Goal: Task Accomplishment & Management: Use online tool/utility

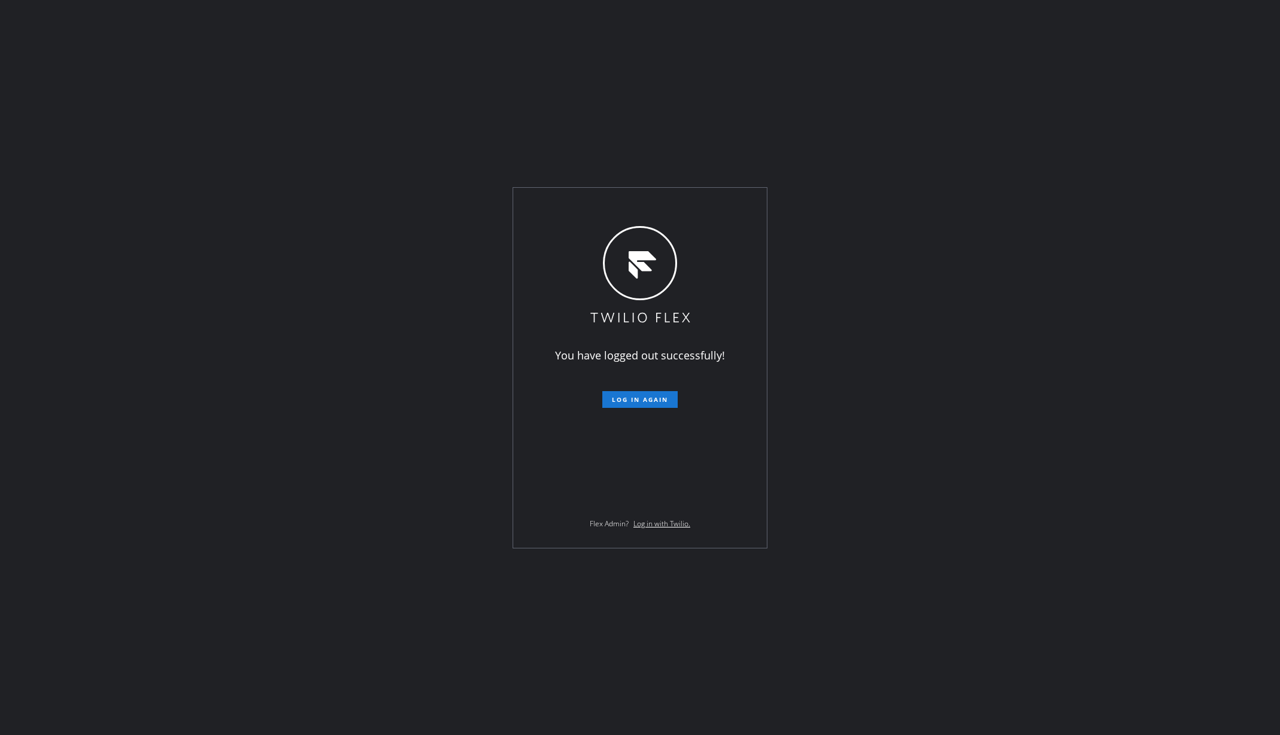
click at [311, 163] on div "You have logged out successfully! Log in again Flex Admin? Log in with Twilio." at bounding box center [640, 367] width 1280 height 735
click at [663, 400] on span "Log in again" at bounding box center [640, 399] width 56 height 8
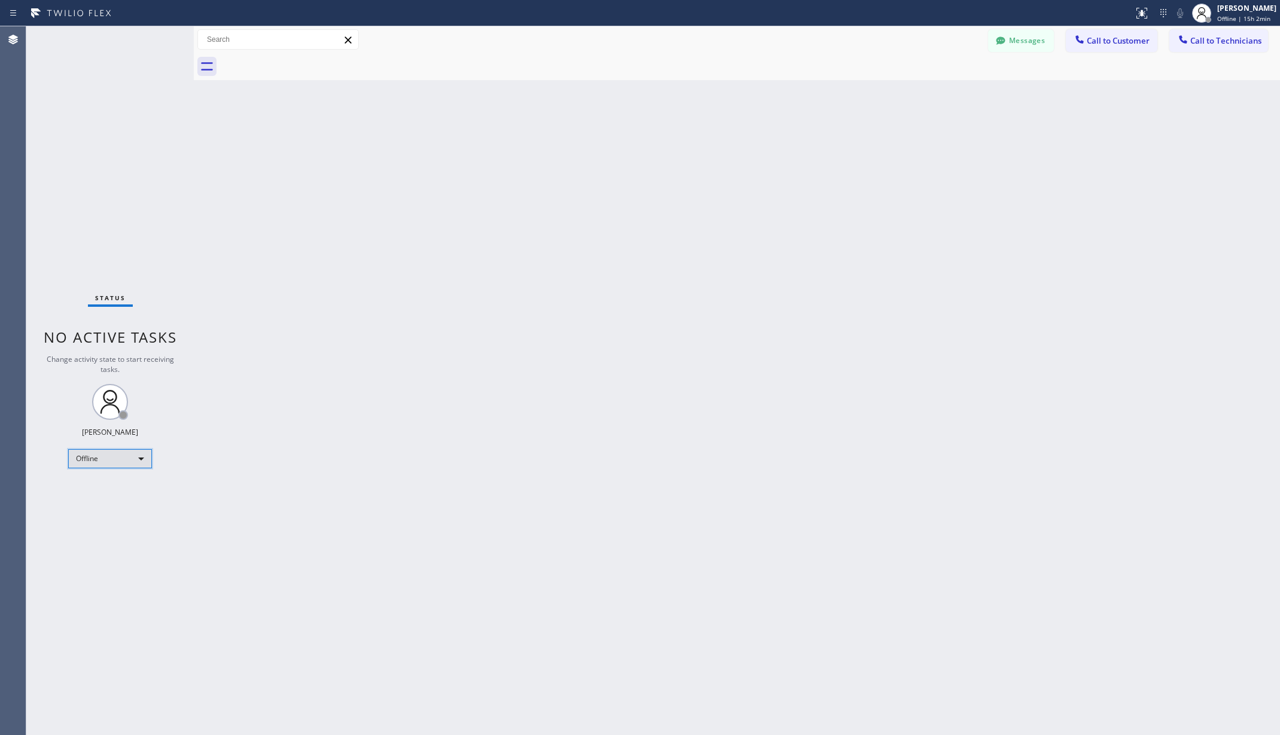
click at [101, 455] on div "Offline" at bounding box center [110, 458] width 84 height 19
click at [94, 502] on li "Unavailable" at bounding box center [109, 505] width 81 height 14
click at [436, 500] on div "Back to Dashboard Change Sender ID Customers Technicians AA Adam Arseneault 09/…" at bounding box center [737, 380] width 1086 height 709
click at [420, 489] on div "Back to Dashboard Change Sender ID Customers Technicians AA Adam Arseneault 09/…" at bounding box center [737, 380] width 1086 height 709
click at [251, 99] on div "Back to Dashboard Change Sender ID Customers Technicians AA Adam Arseneault 09/…" at bounding box center [737, 380] width 1086 height 709
